Goal: Check status: Check status

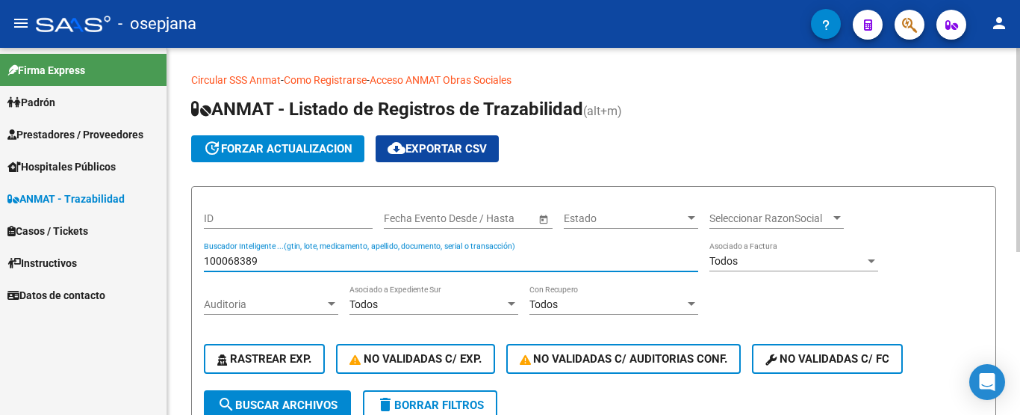
scroll to position [176, 0]
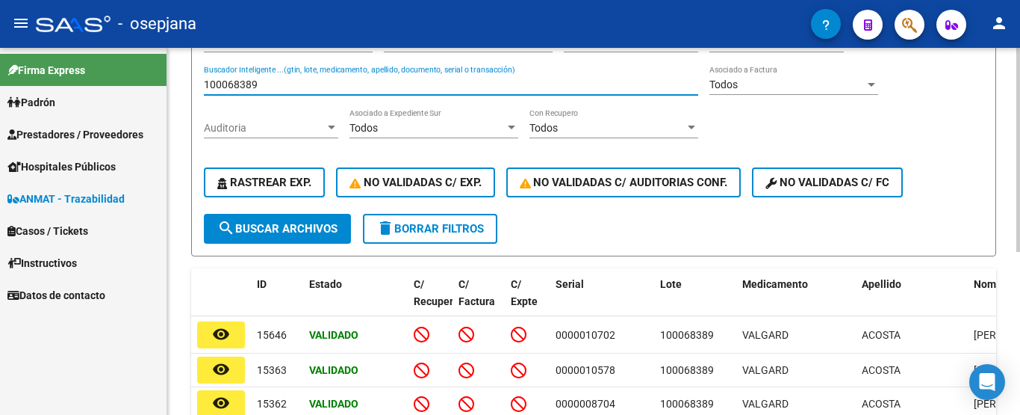
click at [173, 95] on div "Circular SSS Anmat - Como Registrarse - Acceso ANMAT Obras Sociales Documentaci…" at bounding box center [593, 191] width 853 height 639
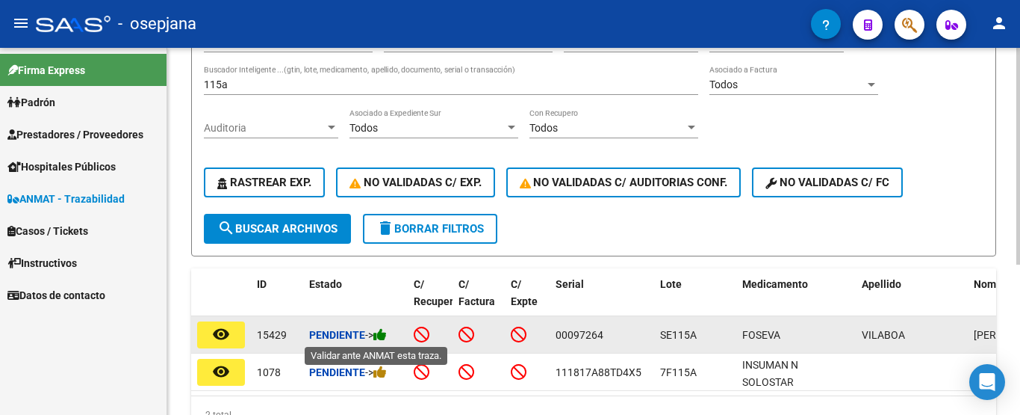
click at [385, 339] on icon at bounding box center [380, 334] width 13 height 14
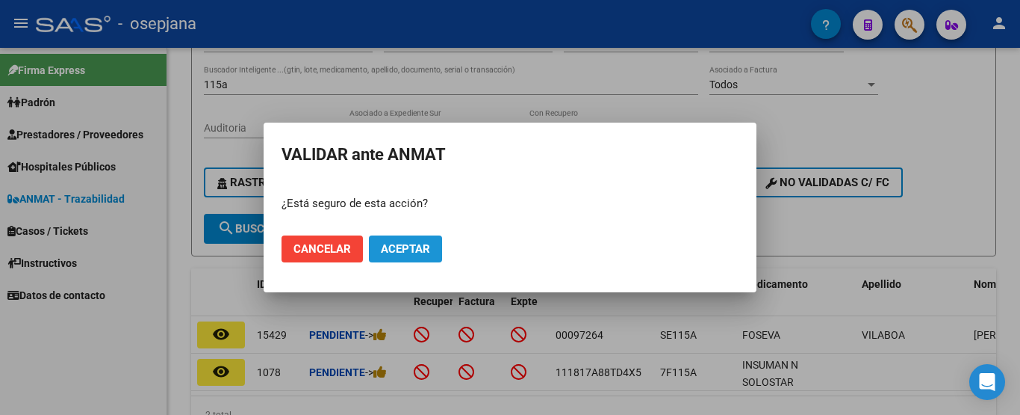
click at [420, 255] on button "Aceptar" at bounding box center [405, 248] width 73 height 27
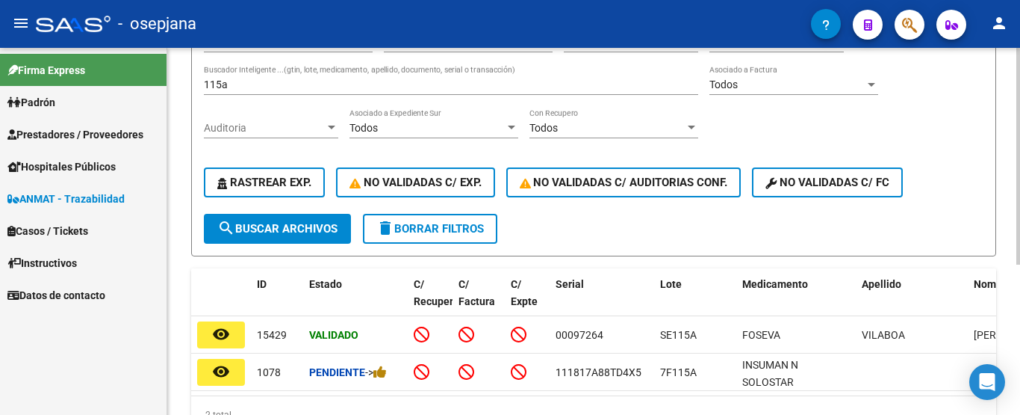
click at [236, 79] on div "115a Buscador Inteligente ...(gtin, lote, medicamento, apellido, documento, ser…" at bounding box center [451, 80] width 495 height 30
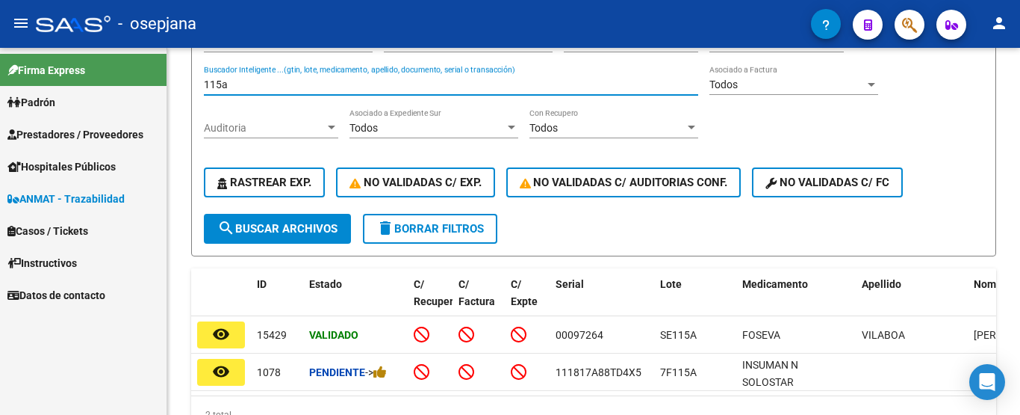
drag, startPoint x: 235, startPoint y: 88, endPoint x: 152, endPoint y: 93, distance: 82.3
click at [152, 93] on mat-sidenav-container "Firma Express Padrón Afiliados Empadronados Categorías Prestadores / Proveedore…" at bounding box center [510, 231] width 1020 height 367
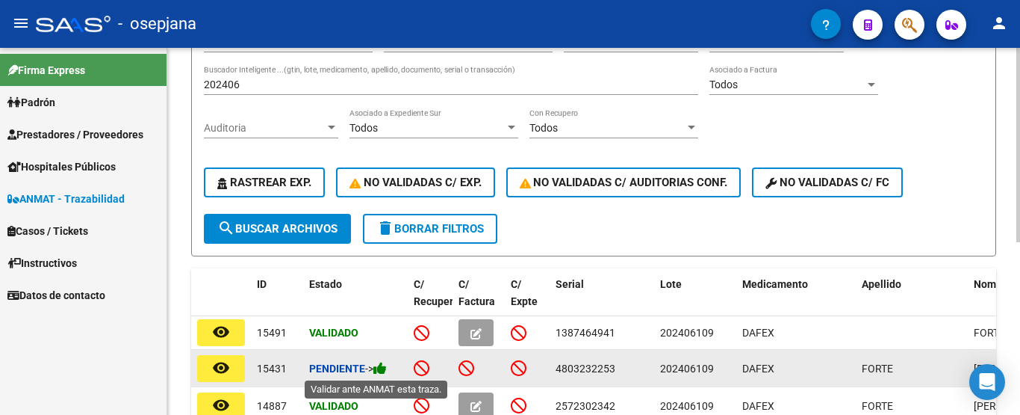
click at [383, 371] on icon at bounding box center [380, 368] width 13 height 14
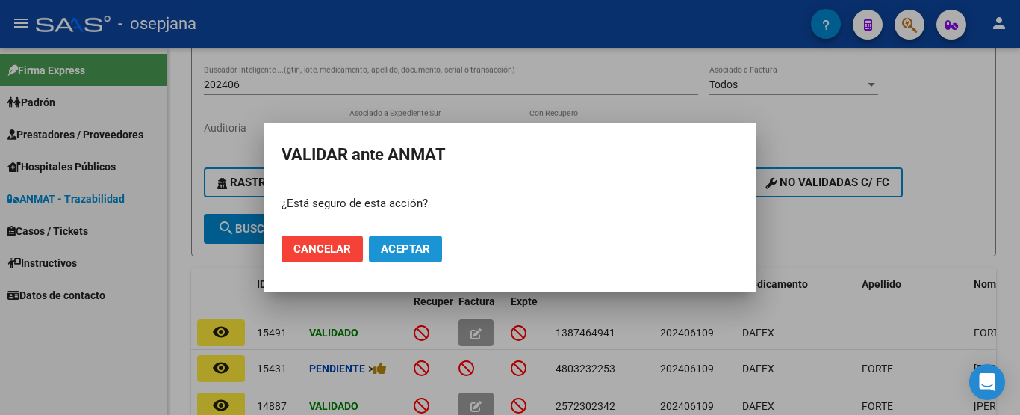
click at [420, 249] on span "Aceptar" at bounding box center [405, 248] width 49 height 13
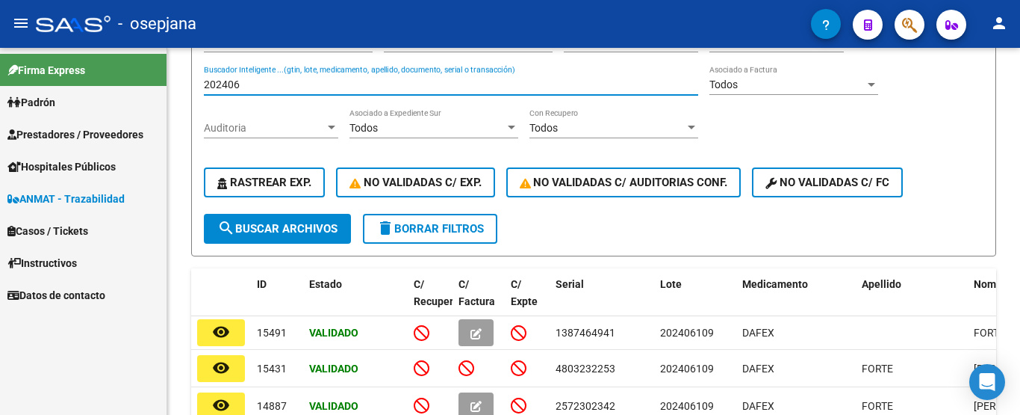
drag, startPoint x: 257, startPoint y: 84, endPoint x: 161, endPoint y: 95, distance: 96.3
click at [161, 95] on mat-sidenav-container "Firma Express Padrón Afiliados Empadronados Categorías Prestadores / Proveedore…" at bounding box center [510, 231] width 1020 height 367
type input "f"
click at [161, 95] on link "Padrón" at bounding box center [83, 102] width 167 height 32
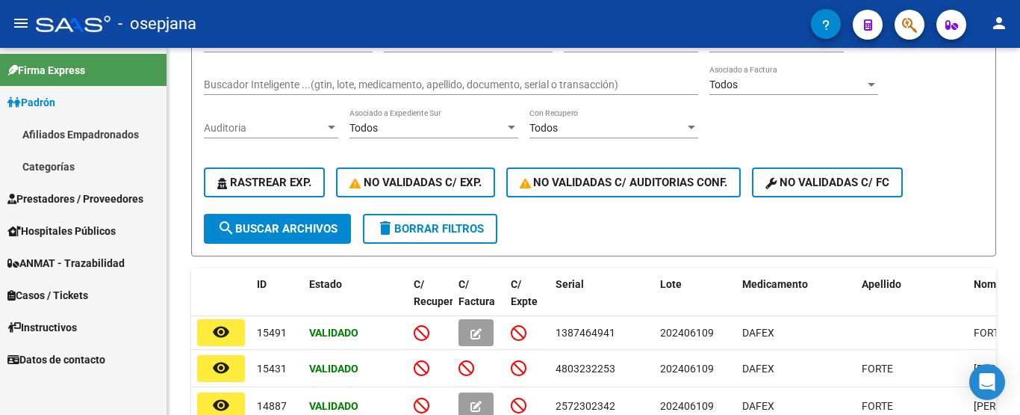
click at [0, 86] on link "Padrón" at bounding box center [83, 102] width 167 height 32
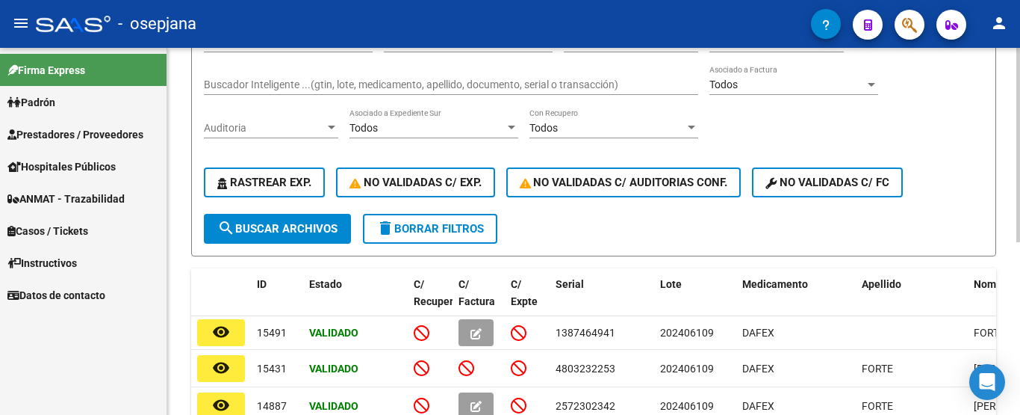
scroll to position [102, 0]
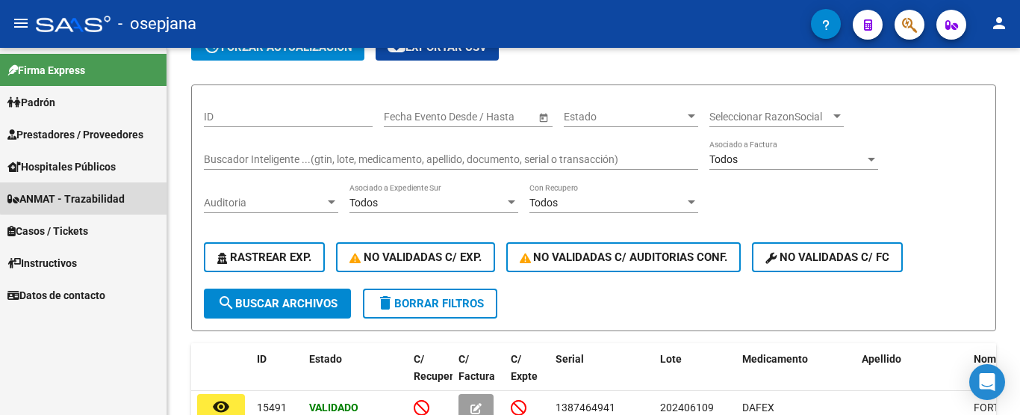
click at [108, 196] on span "ANMAT - Trazabilidad" at bounding box center [65, 199] width 117 height 16
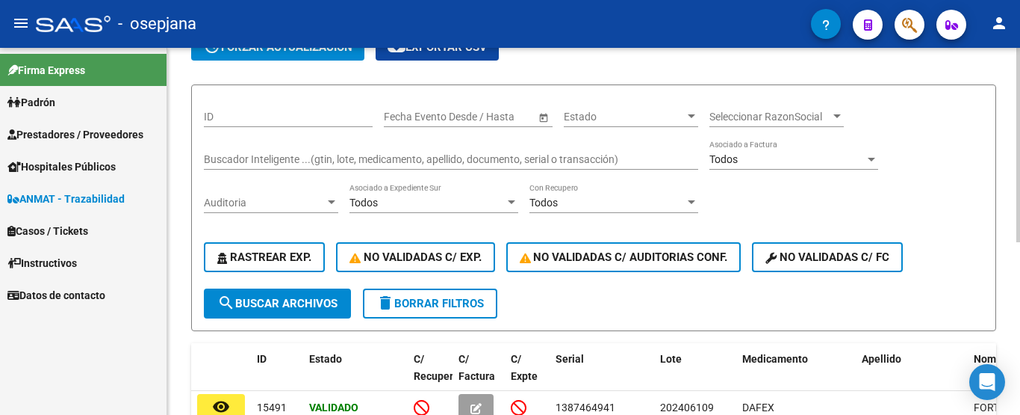
click at [244, 160] on input "Buscador Inteligente ...(gtin, lote, medicamento, apellido, documento, serial o…" at bounding box center [451, 159] width 495 height 13
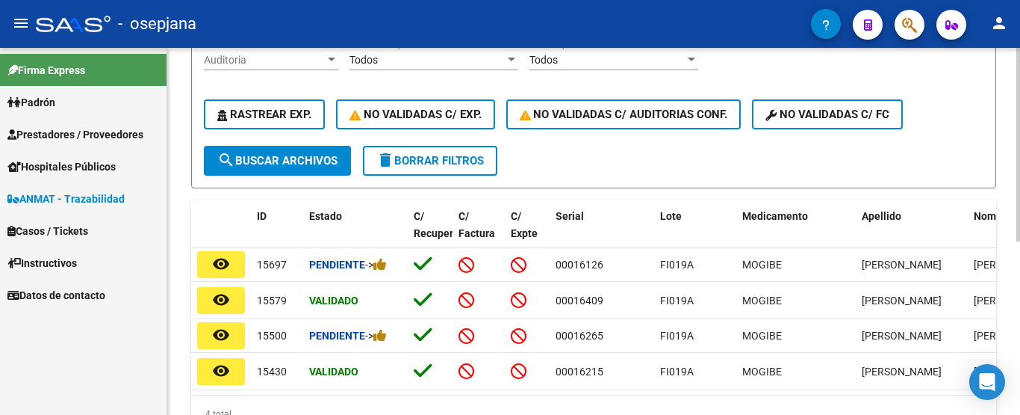
scroll to position [176, 0]
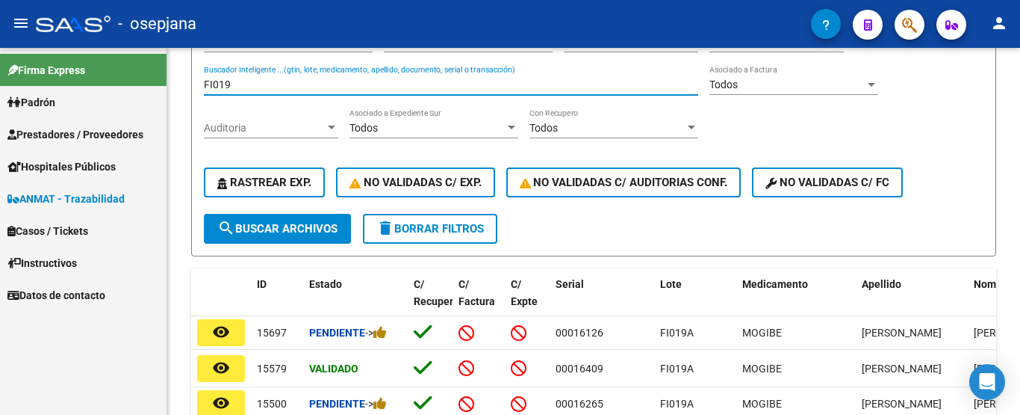
drag, startPoint x: 235, startPoint y: 83, endPoint x: 150, endPoint y: 88, distance: 85.3
click at [150, 88] on mat-sidenav-container "Firma Express Padrón Afiliados Empadronados Categorías Prestadores / Proveedore…" at bounding box center [510, 231] width 1020 height 367
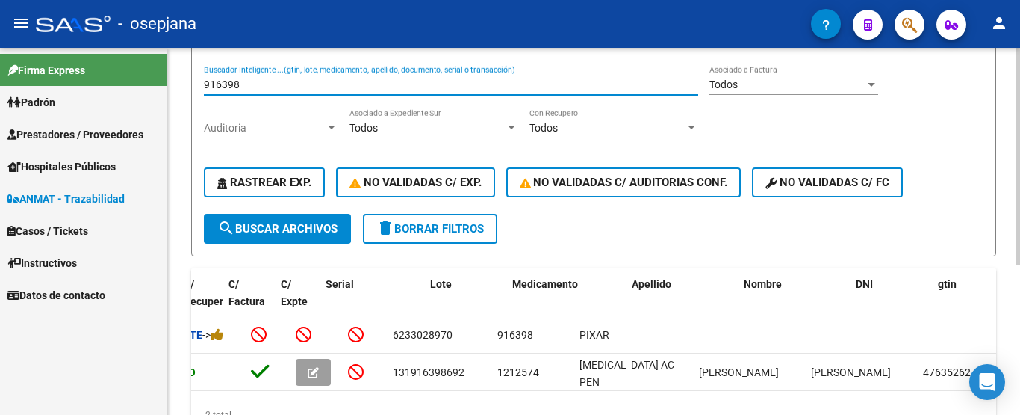
scroll to position [0, 0]
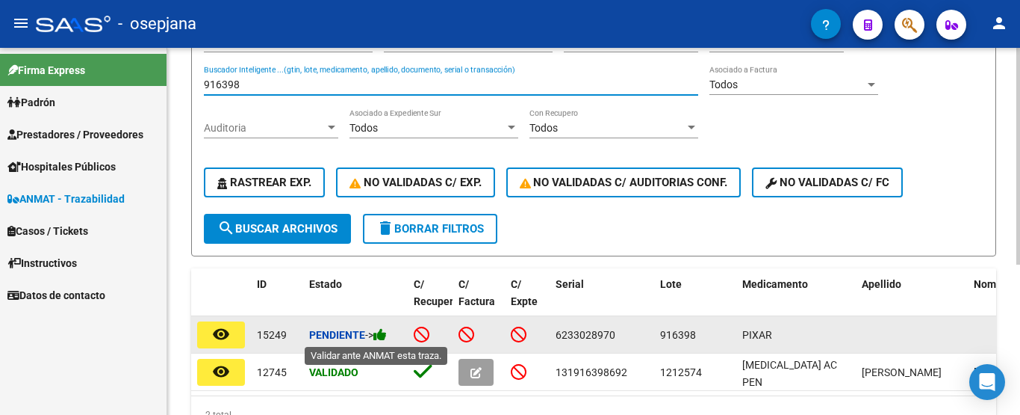
type input "916398"
click at [382, 332] on icon at bounding box center [380, 334] width 13 height 14
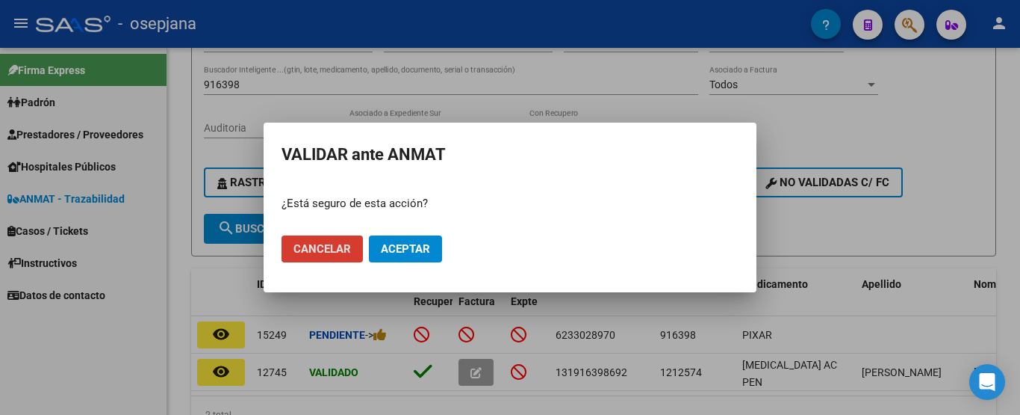
click at [406, 244] on span "Aceptar" at bounding box center [405, 248] width 49 height 13
